Goal: Transaction & Acquisition: Purchase product/service

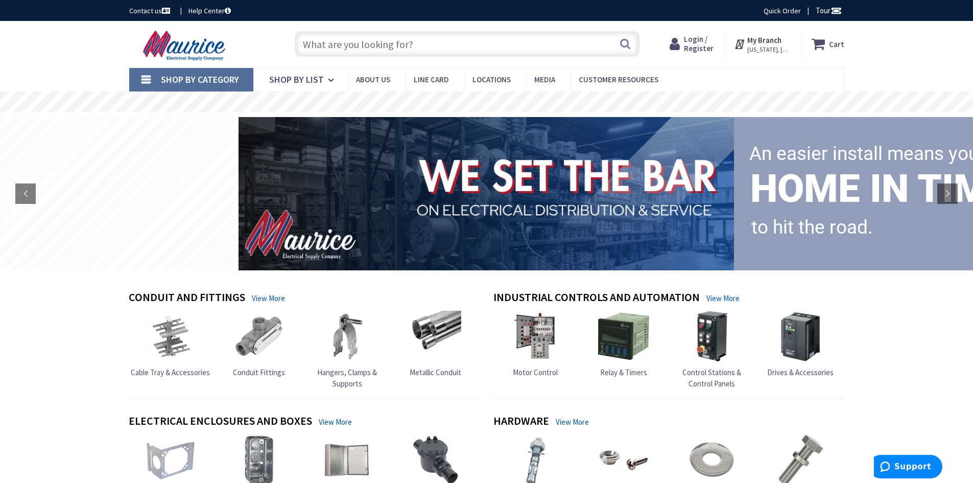
click at [331, 46] on input "text" at bounding box center [467, 44] width 345 height 26
click at [492, 46] on input "text" at bounding box center [467, 44] width 345 height 26
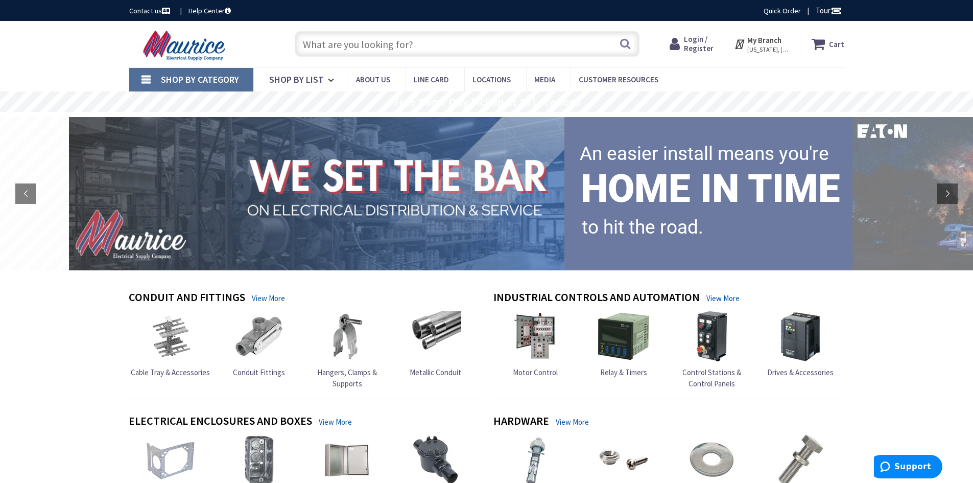
paste input "3MFS400RB"
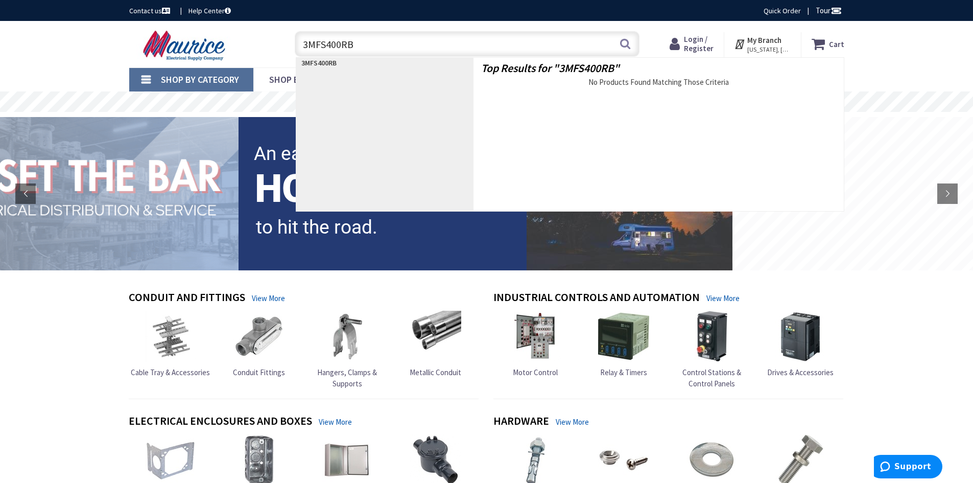
click at [309, 62] on strong "3MFS400RB" at bounding box center [318, 62] width 35 height 9
click at [365, 45] on input "3MFS400RB" at bounding box center [467, 44] width 345 height 26
type input "3MFS400R"
